Goal: Find specific page/section: Find specific page/section

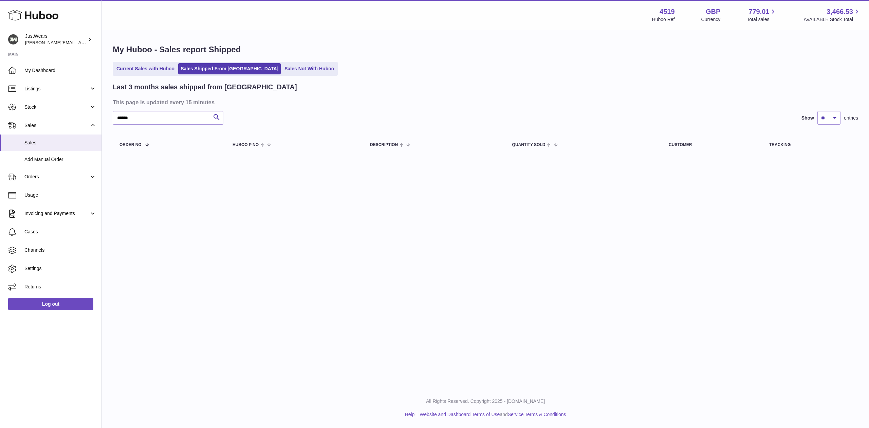
click at [282, 70] on link "Sales Not With Huboo" at bounding box center [309, 68] width 54 height 11
click at [282, 72] on link "Sales Not With Huboo" at bounding box center [309, 68] width 54 height 11
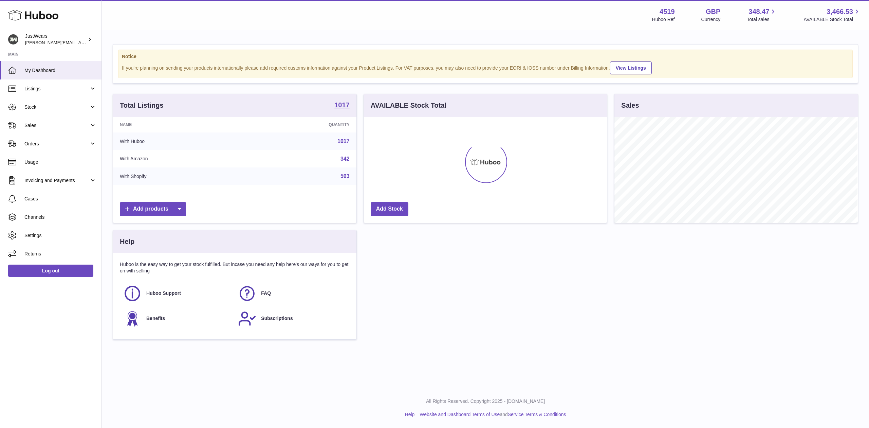
scroll to position [106, 243]
click at [94, 128] on link "Sales" at bounding box center [51, 125] width 102 height 18
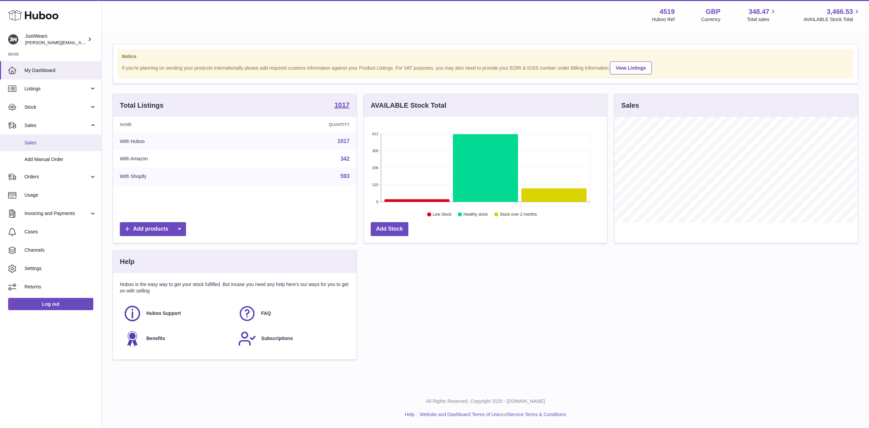
click at [73, 140] on span "Sales" at bounding box center [60, 143] width 72 height 6
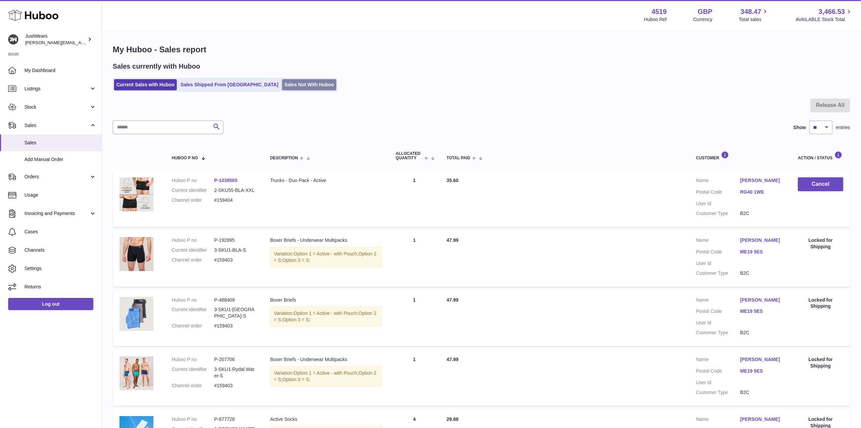
click at [282, 88] on link "Sales Not With Huboo" at bounding box center [309, 84] width 54 height 11
